Goal: Check status: Check status

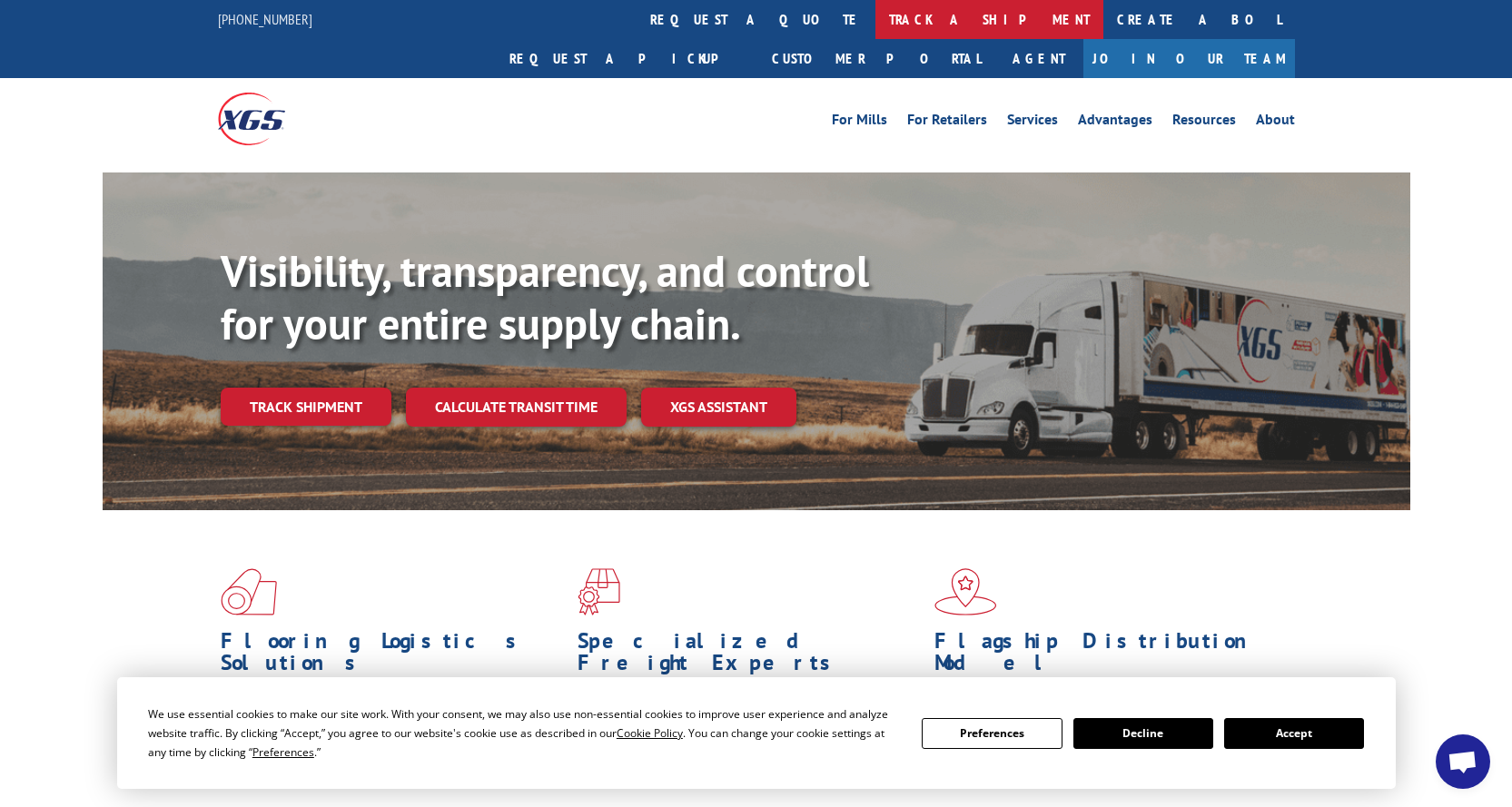
click at [875, 24] on link "track a shipment" at bounding box center [988, 19] width 227 height 39
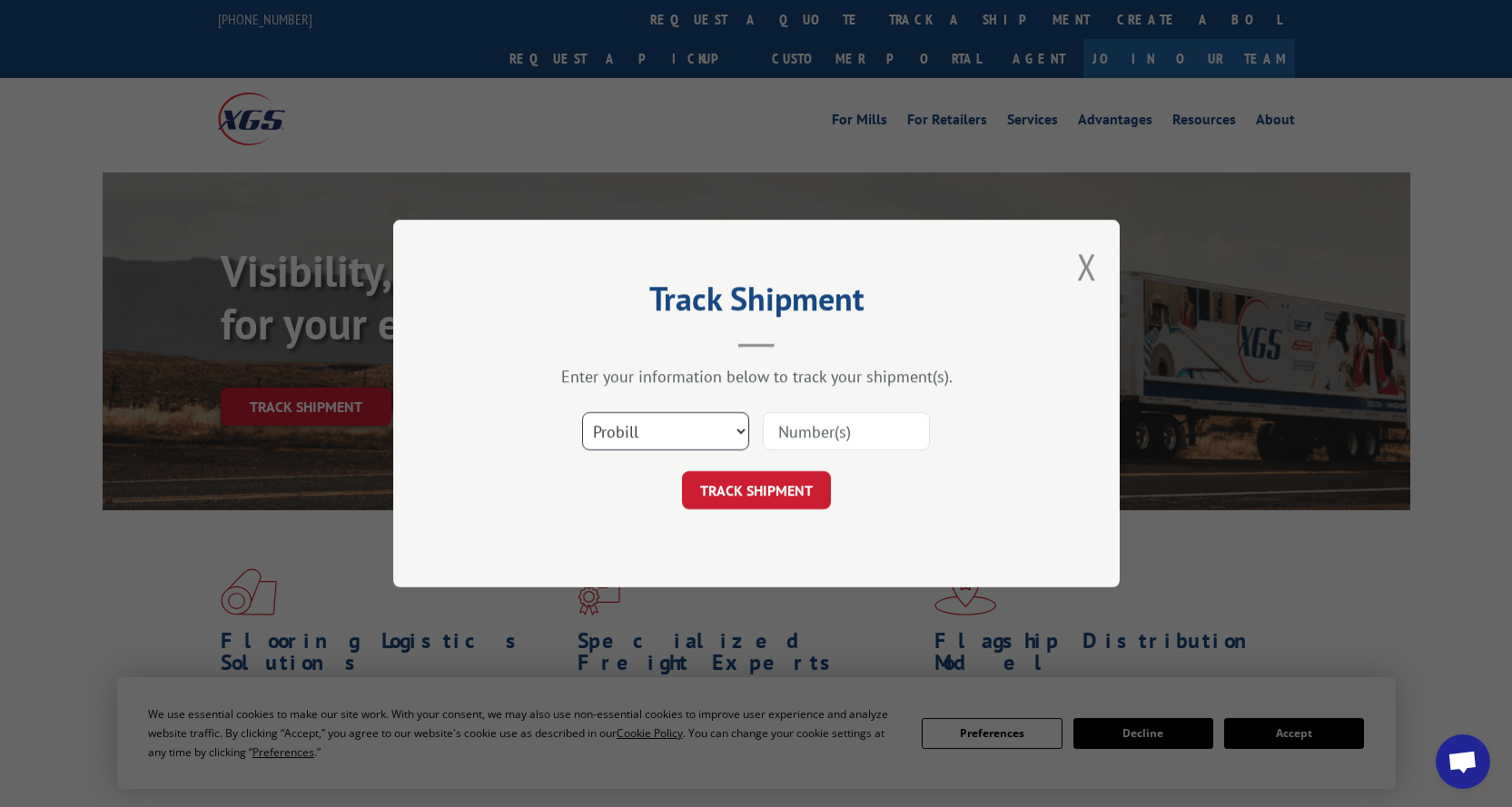
click at [743, 436] on select "Select category... Probill BOL PO" at bounding box center [666, 431] width 167 height 38
click at [776, 433] on input at bounding box center [846, 431] width 167 height 38
click at [741, 429] on select "Select category... Probill BOL PO" at bounding box center [666, 431] width 167 height 38
select select "po"
click at [582, 412] on select "Select category... Probill BOL PO" at bounding box center [666, 431] width 167 height 38
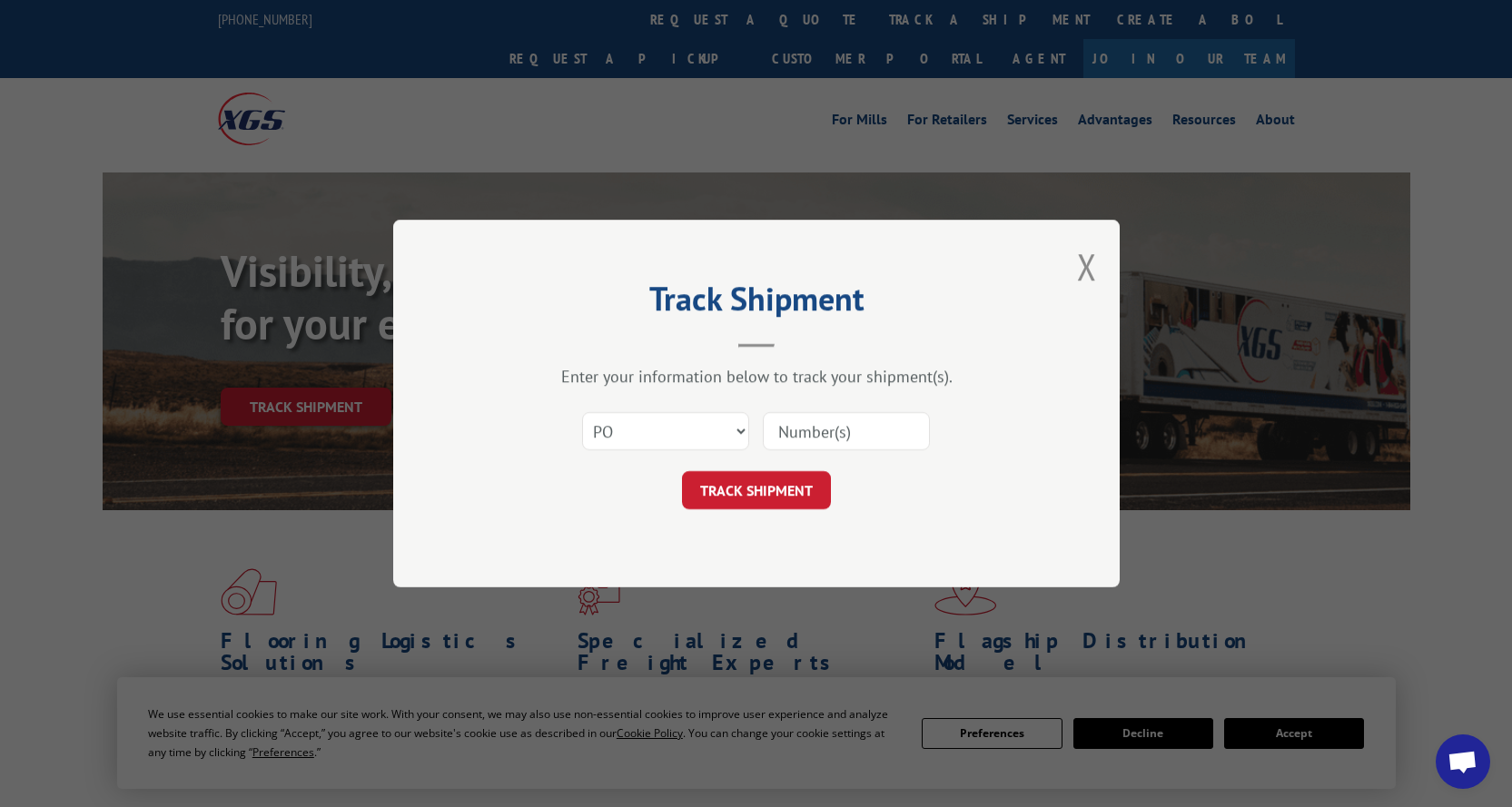
click at [796, 434] on input at bounding box center [846, 431] width 167 height 38
type input "P25518"
click at [750, 494] on button "TRACK SHIPMENT" at bounding box center [756, 490] width 149 height 38
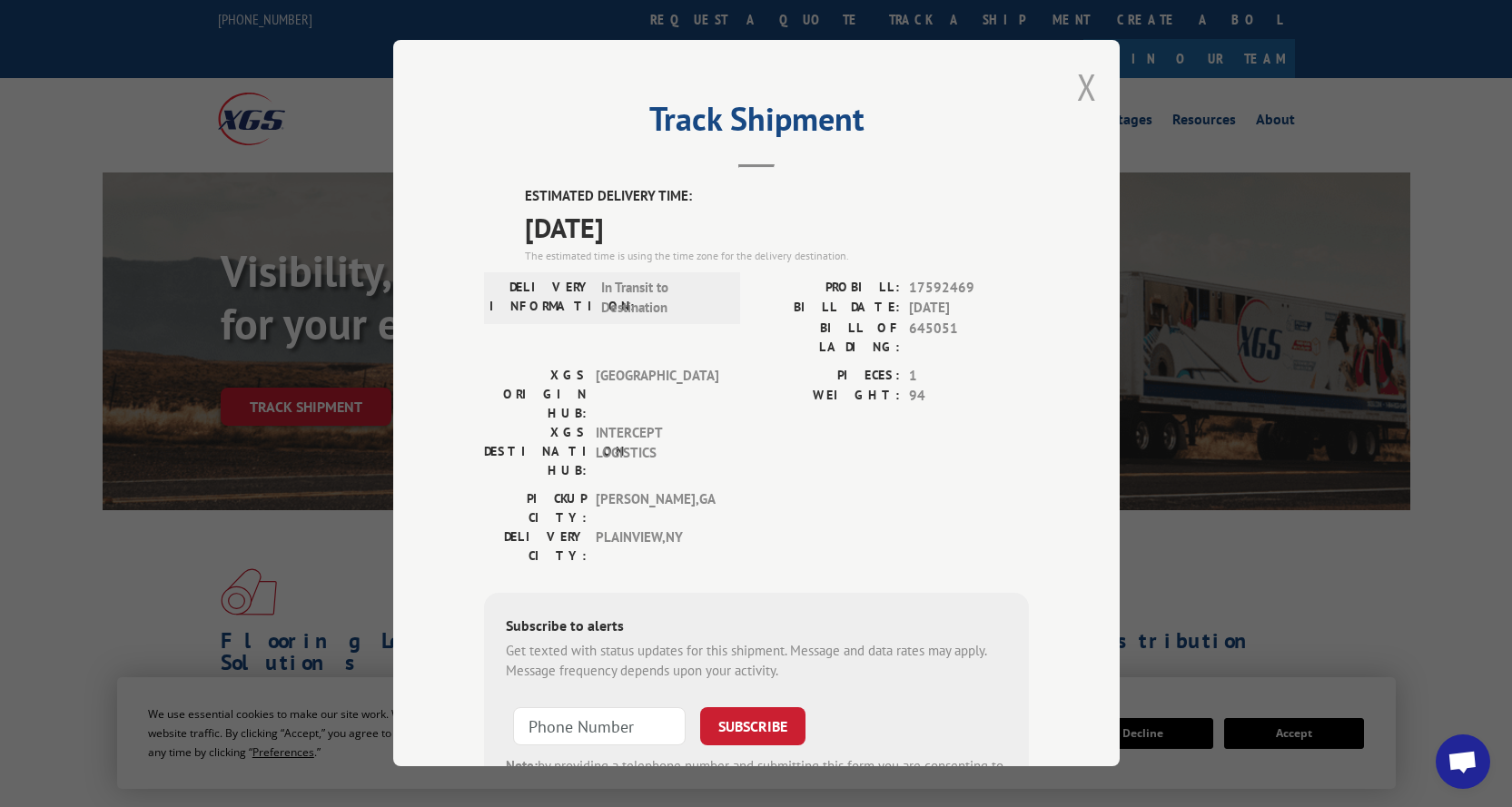
click at [1084, 93] on button "Close modal" at bounding box center [1087, 86] width 20 height 48
